Goal: Find specific page/section: Find specific page/section

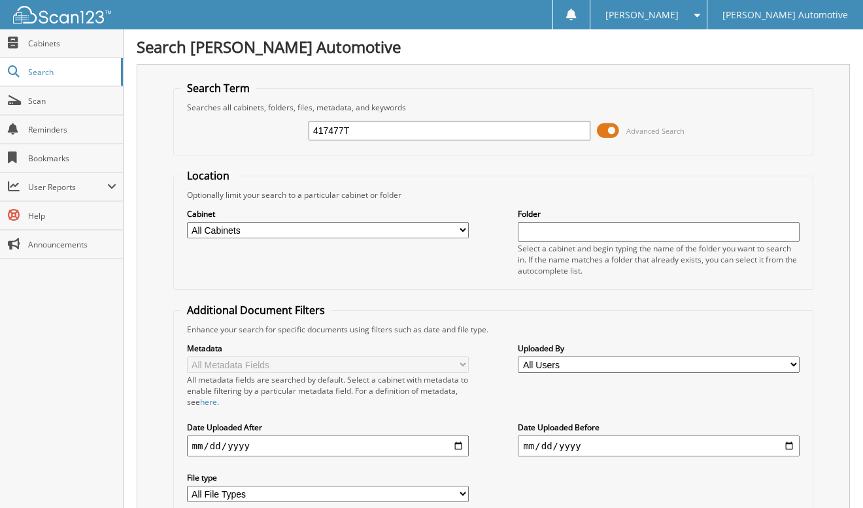
type input "417477T"
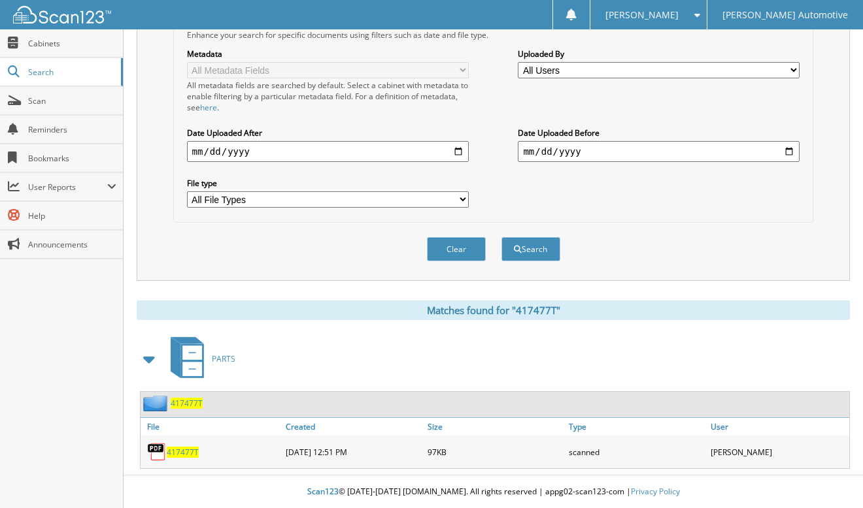
click at [191, 404] on span "417477T" at bounding box center [187, 403] width 32 height 11
